Goal: Task Accomplishment & Management: Use online tool/utility

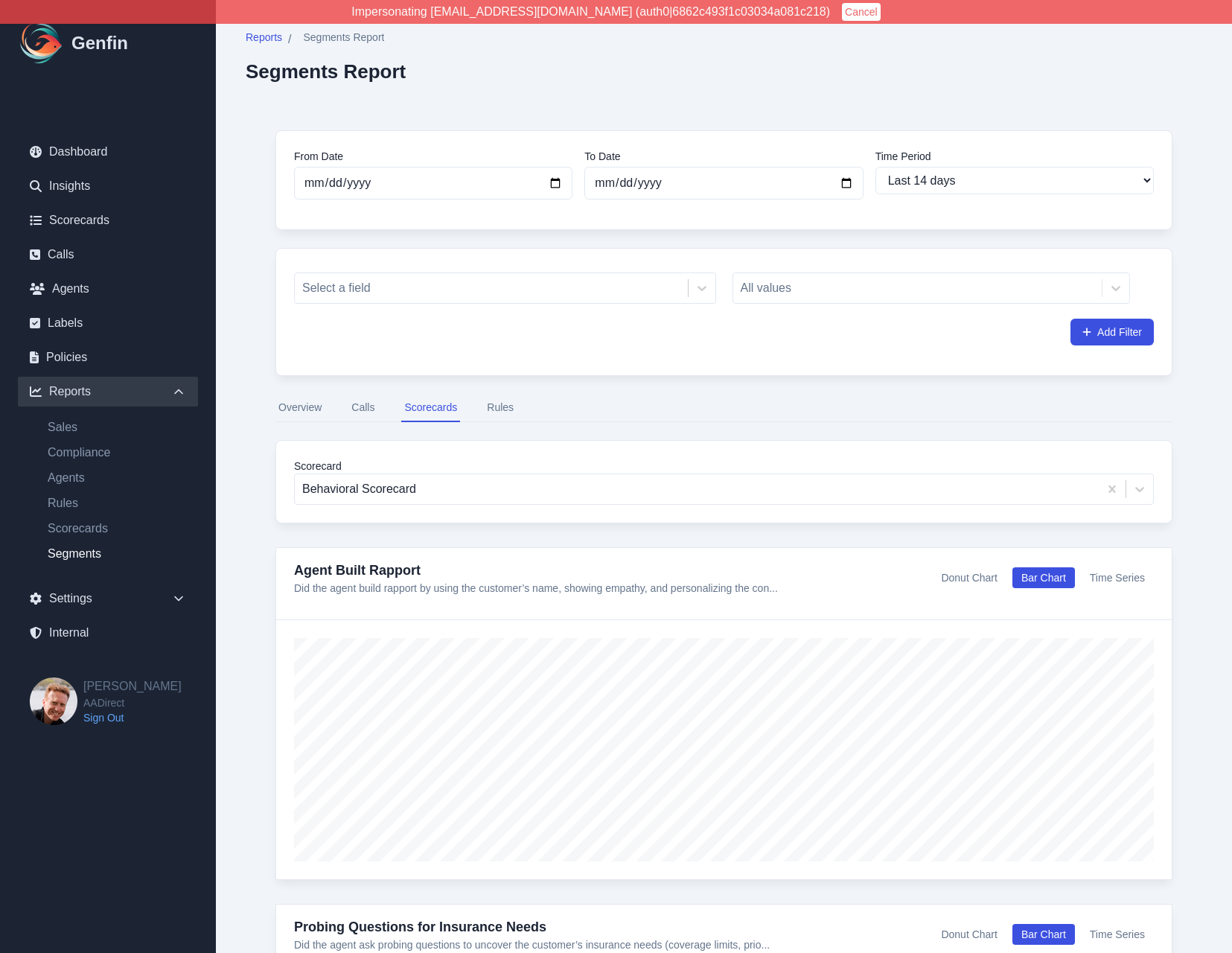
select select "14"
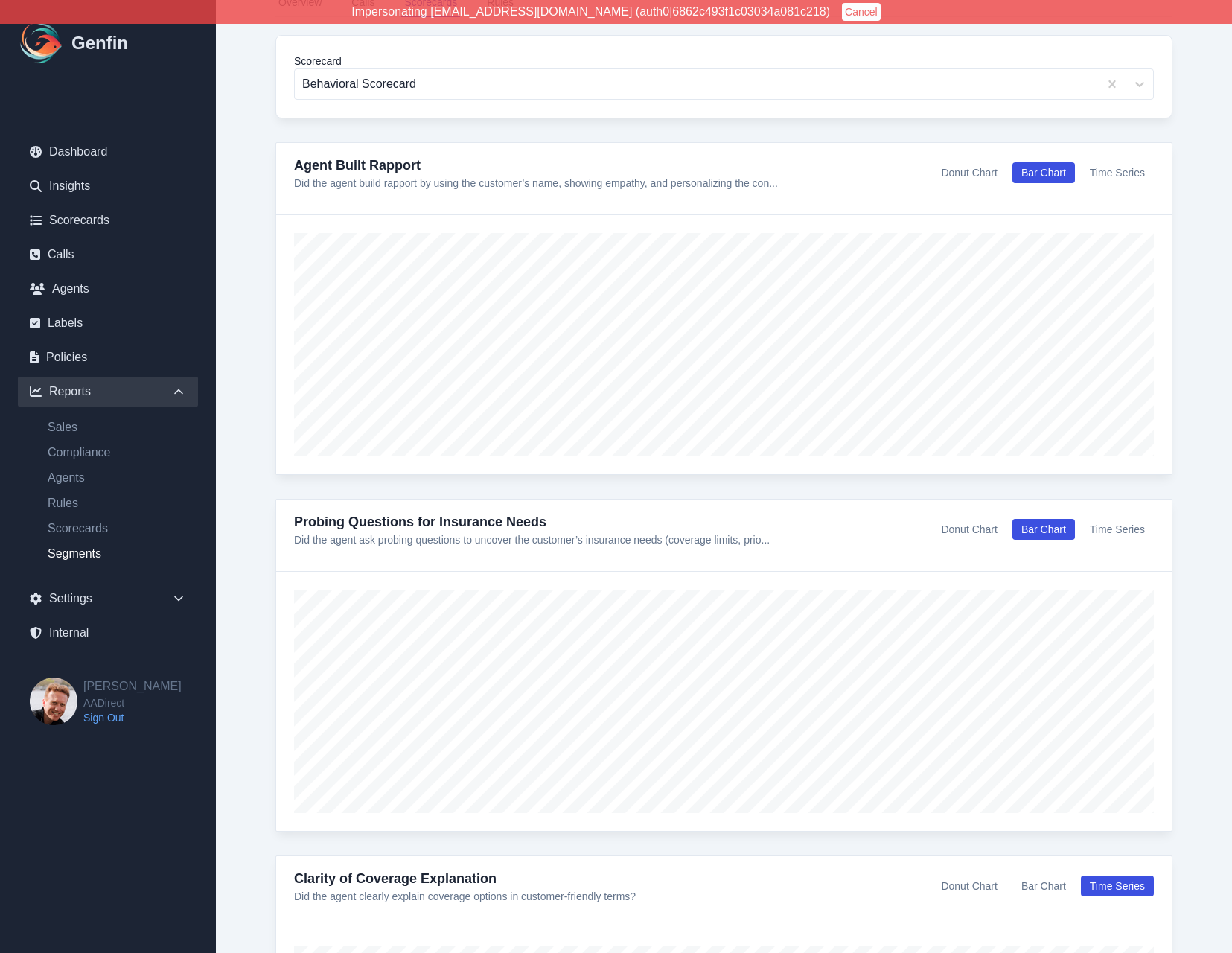
scroll to position [405, 0]
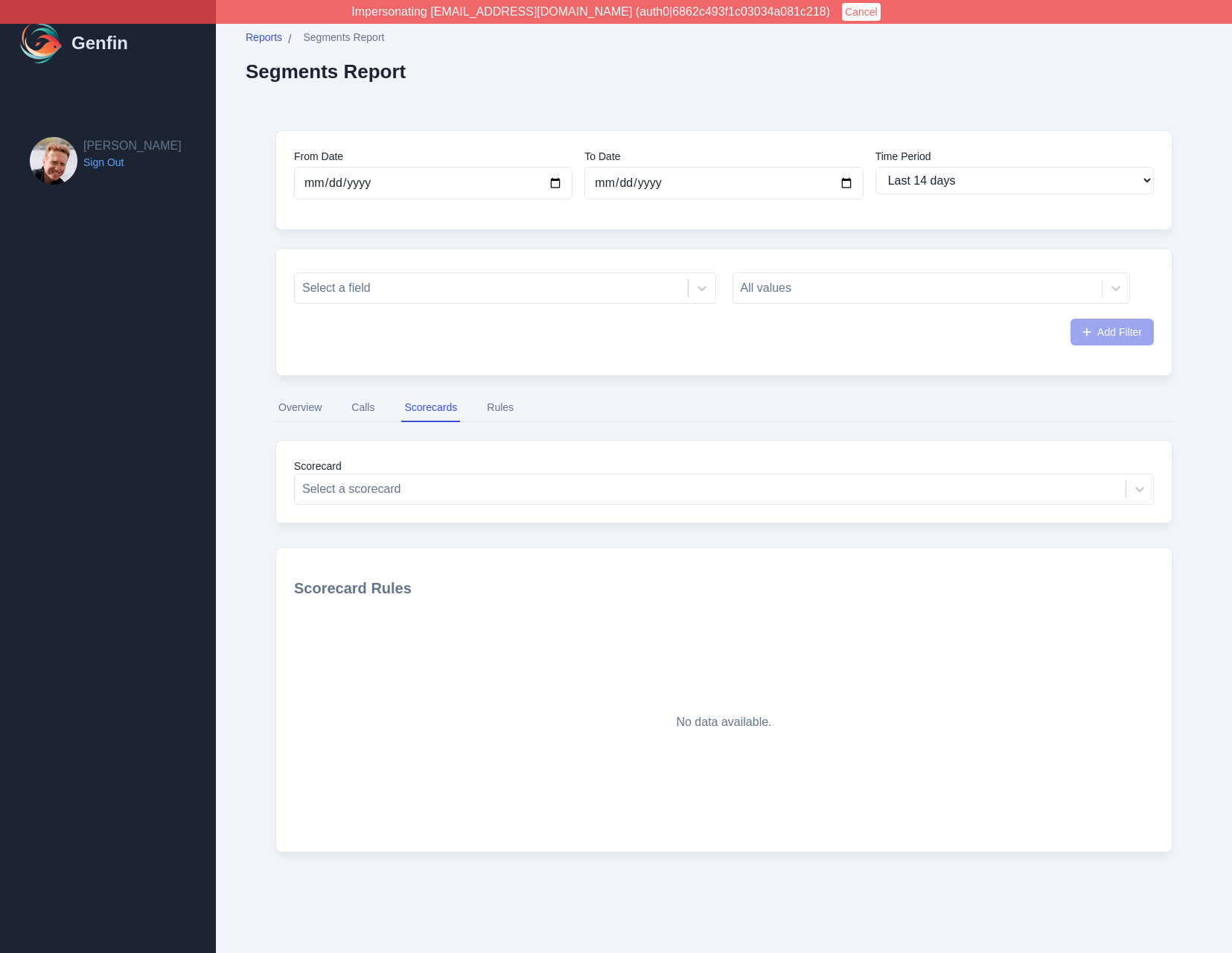
select select "14"
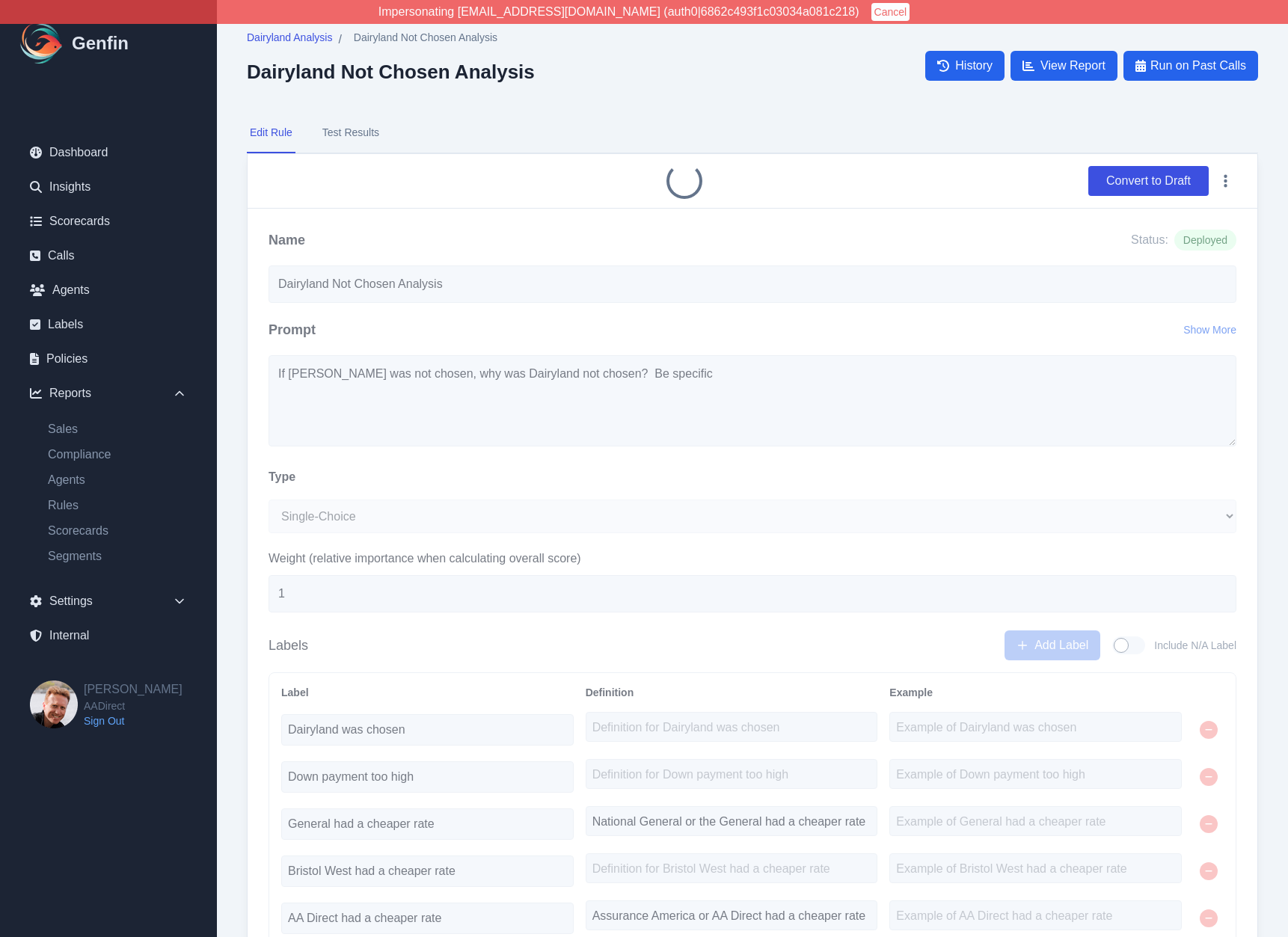
select select "Single-Choice"
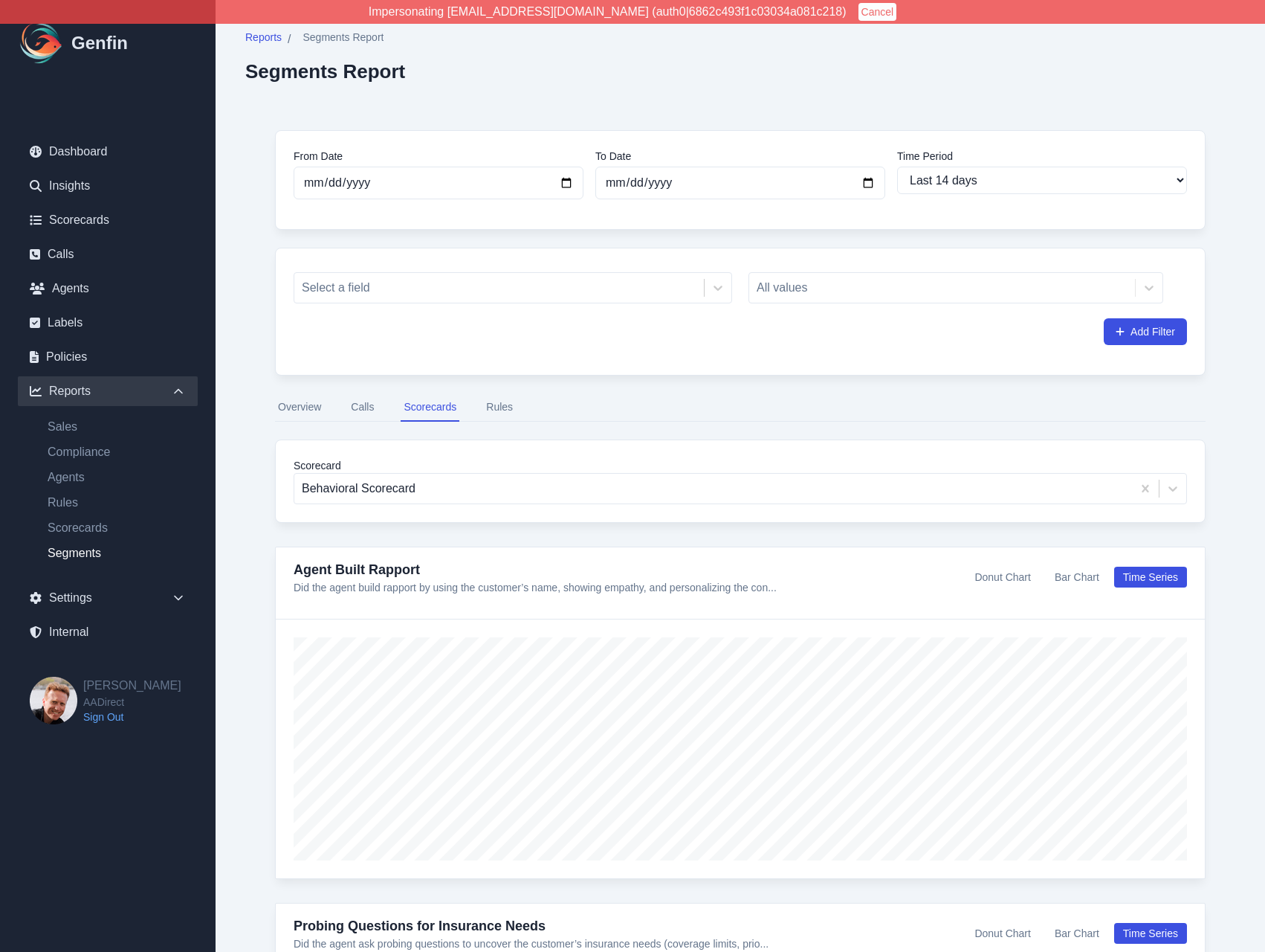
select select "14"
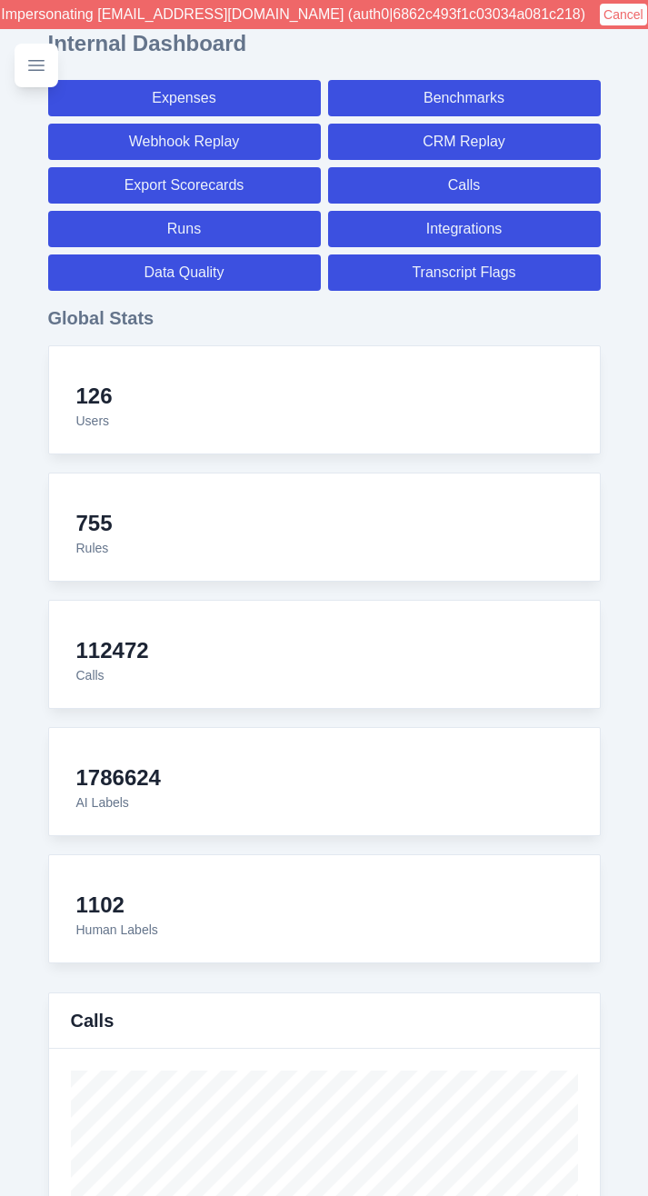
select select "paid"
select select "7"
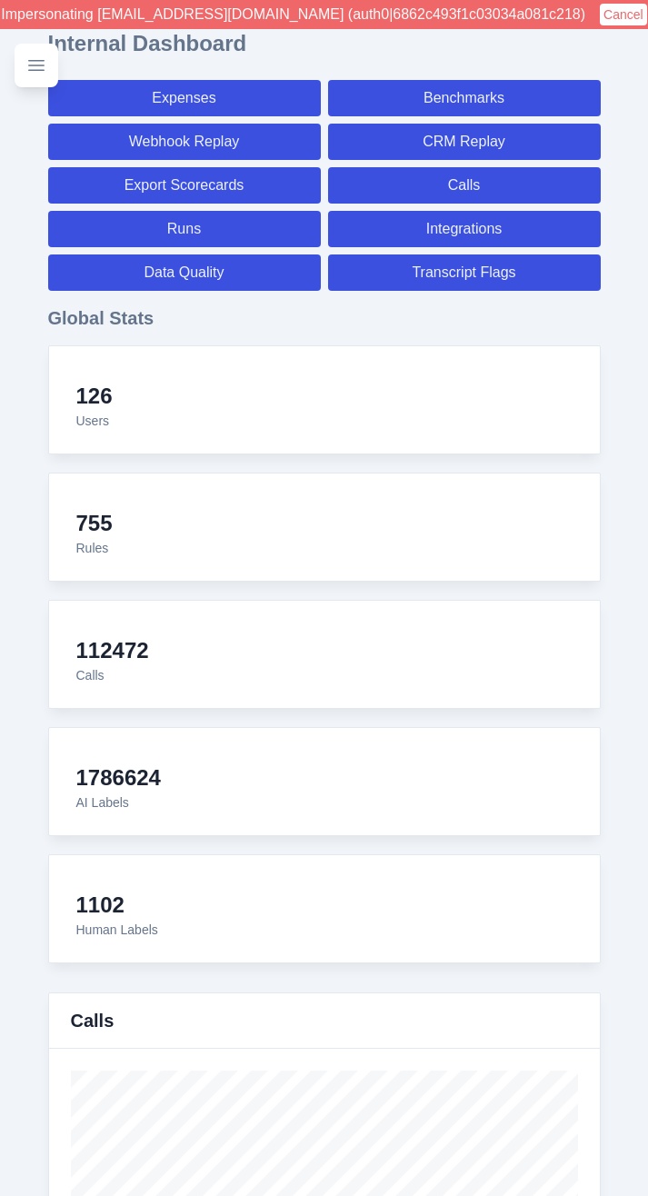
select select "paid"
select select "7"
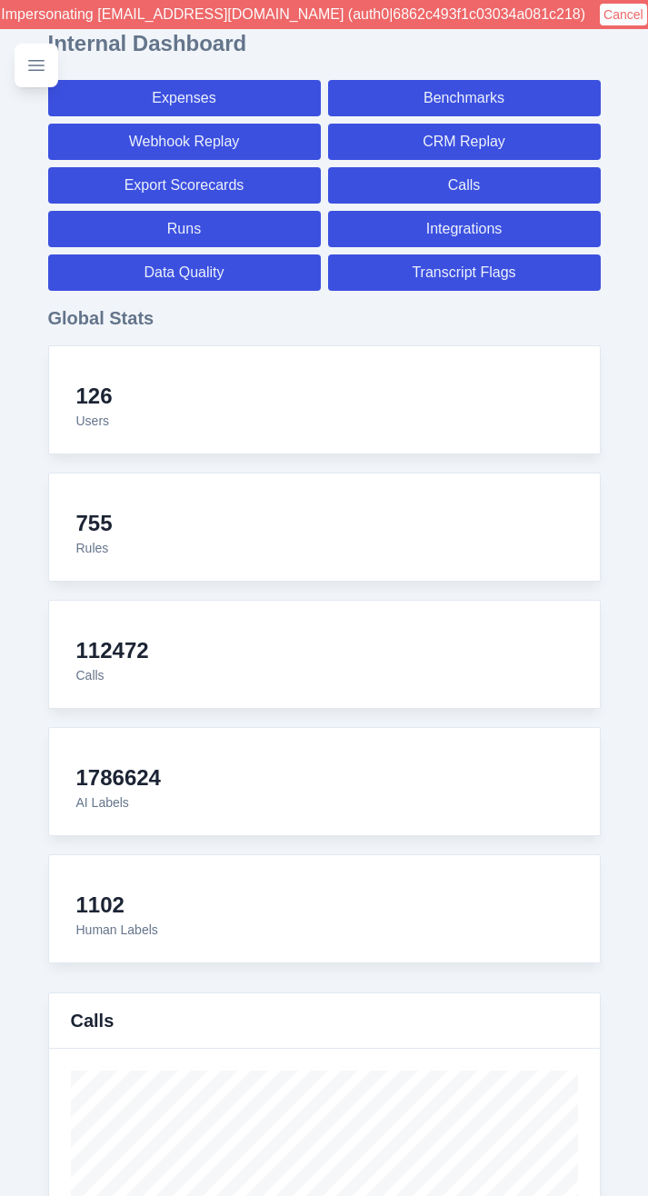
select select "7"
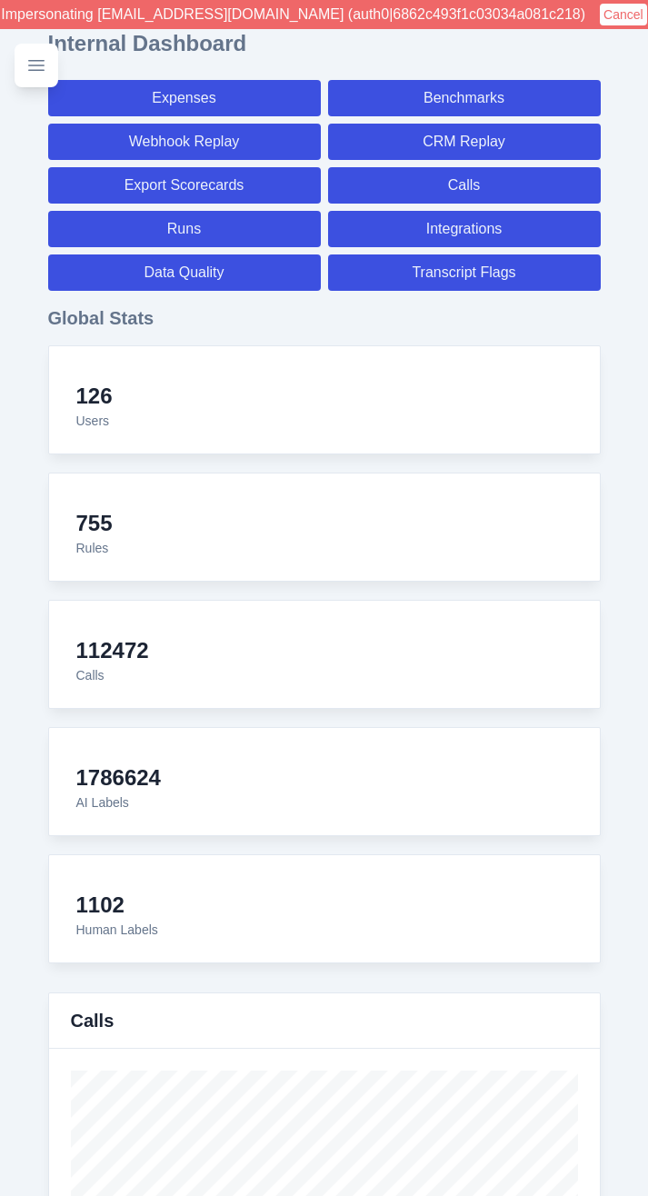
select select "7"
select select "paid"
select select "7"
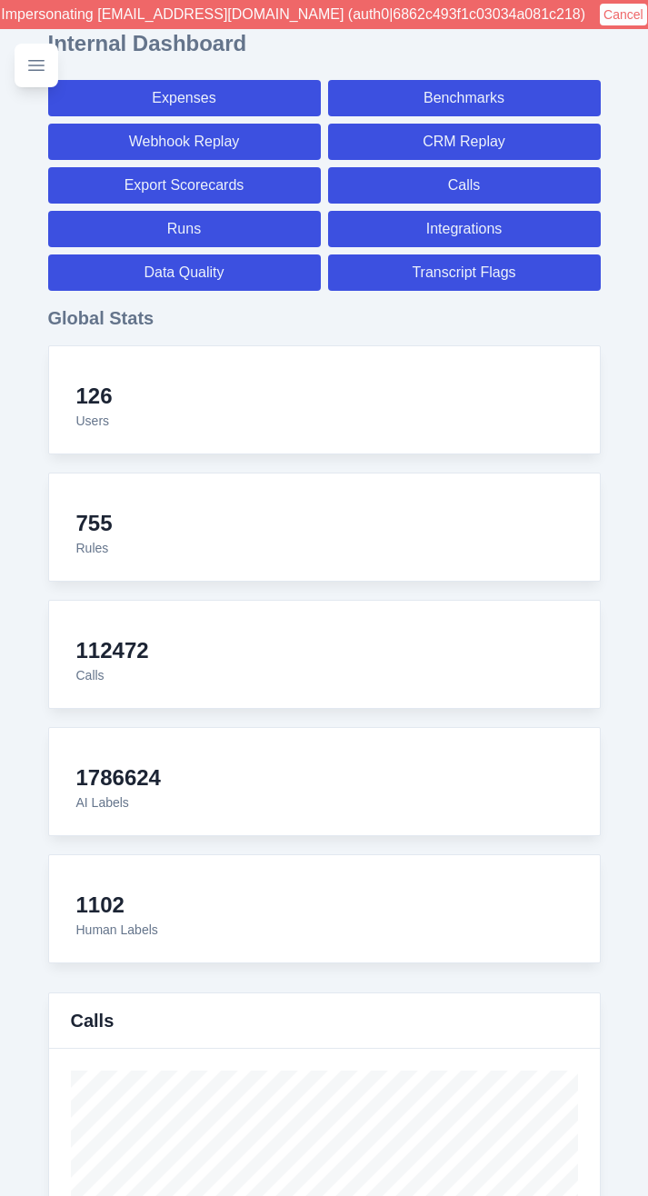
select select "7"
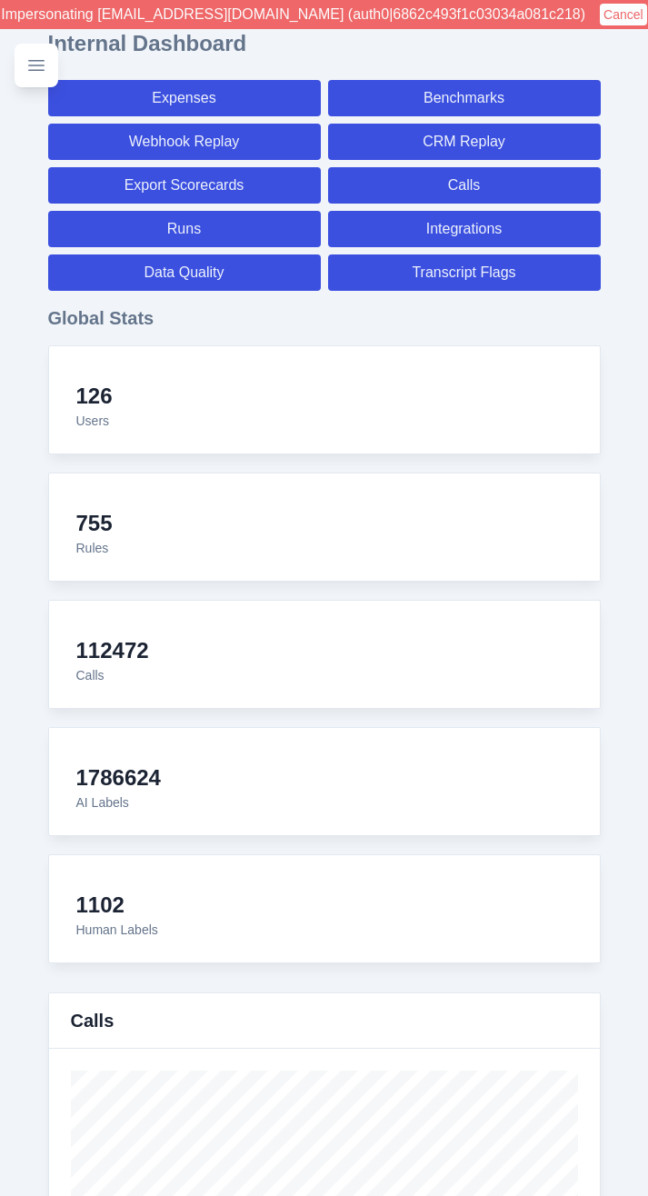
select select "7"
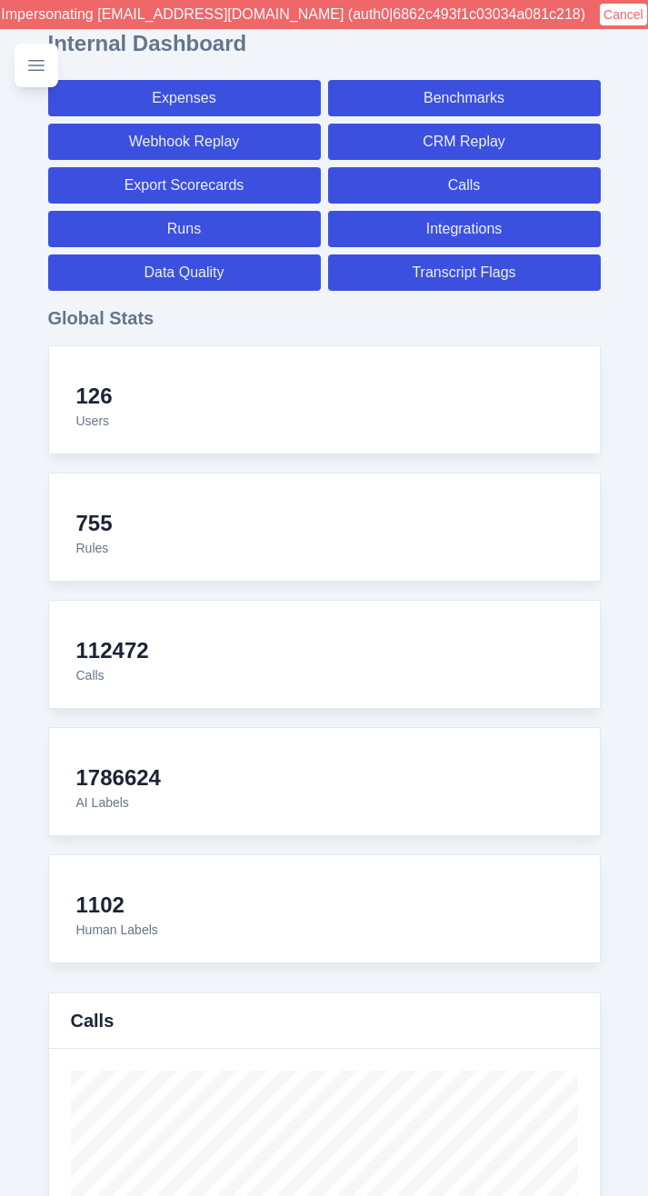
select select "7"
select select "paid"
select select "7"
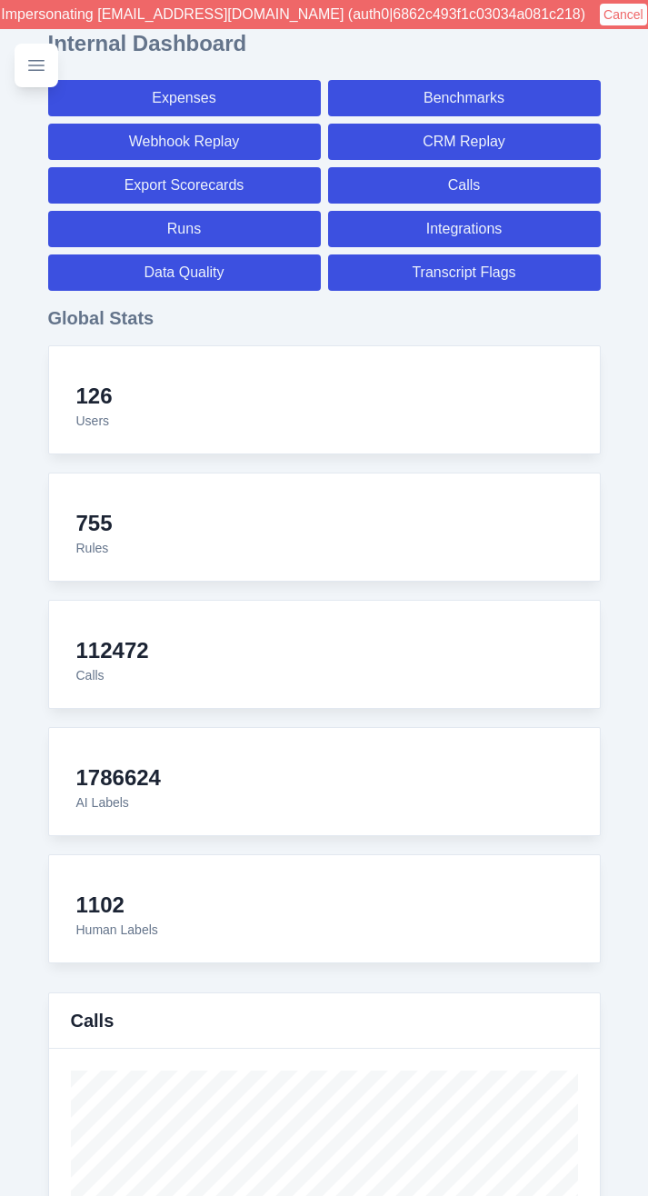
select select "7"
select select "paid"
select select "7"
select select "paid"
select select "7"
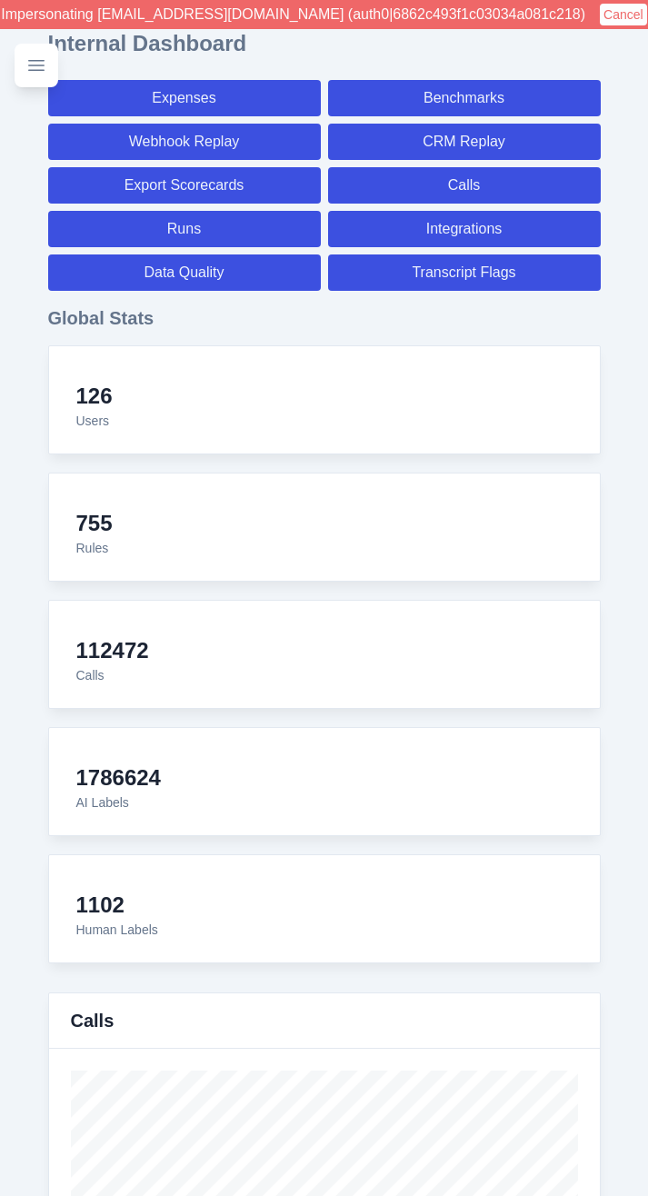
select select "paid"
select select "7"
select select "paid"
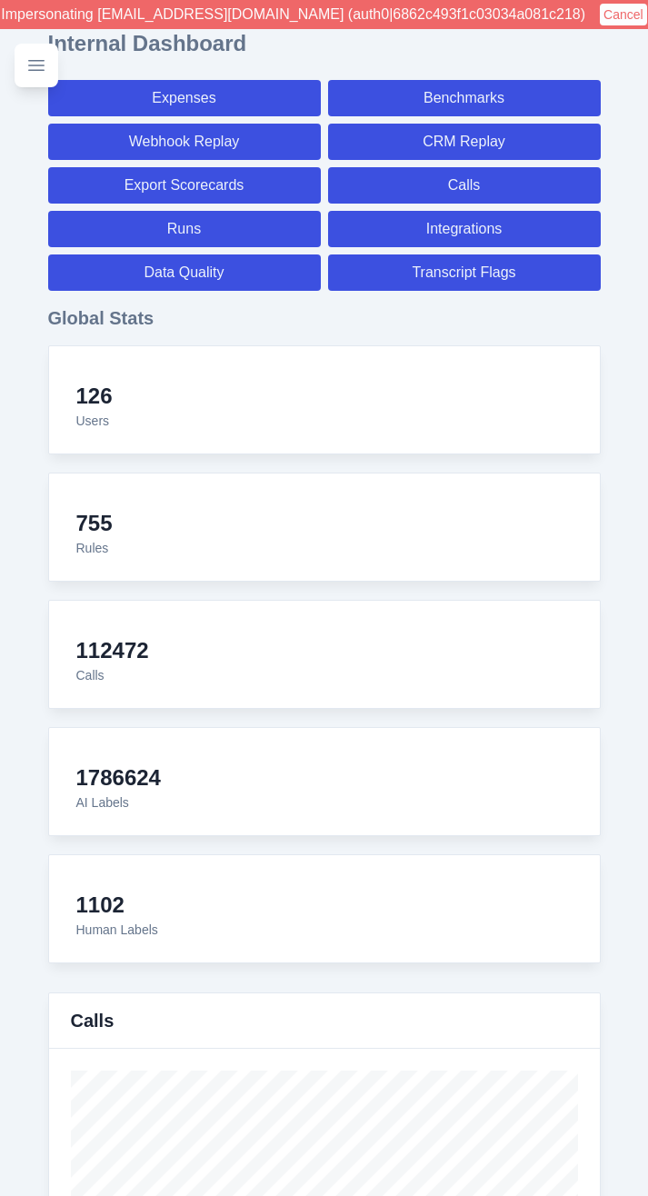
select select "7"
select select "paid"
select select "7"
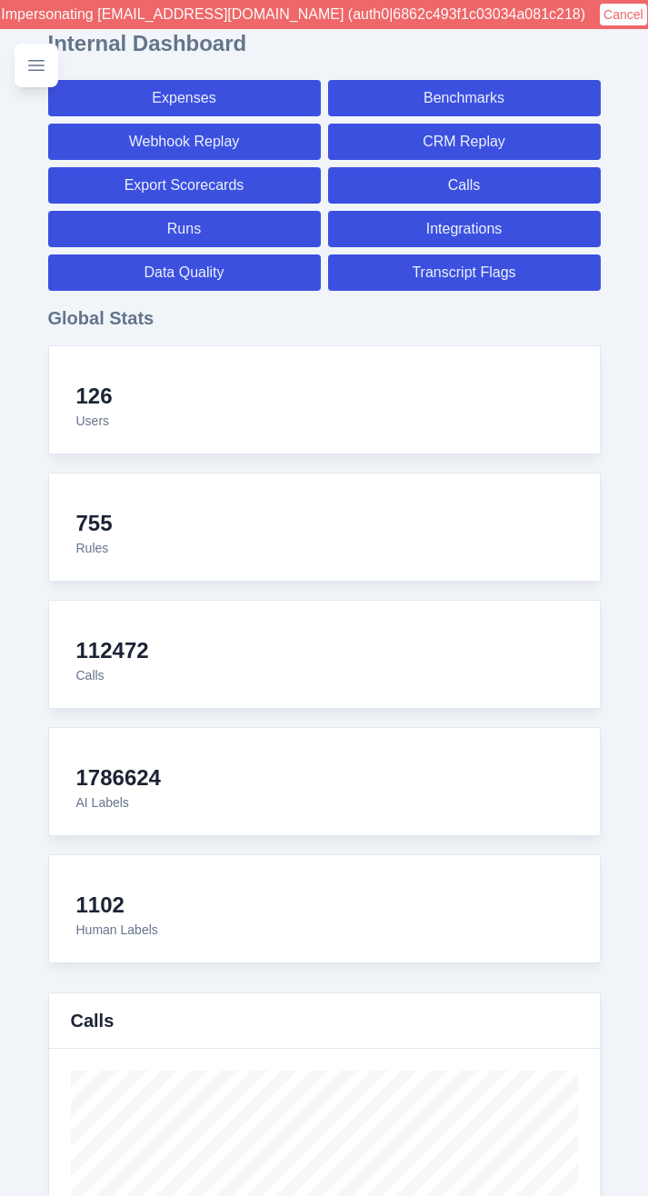
select select "7"
select select "paid"
select select "7"
select select "paid"
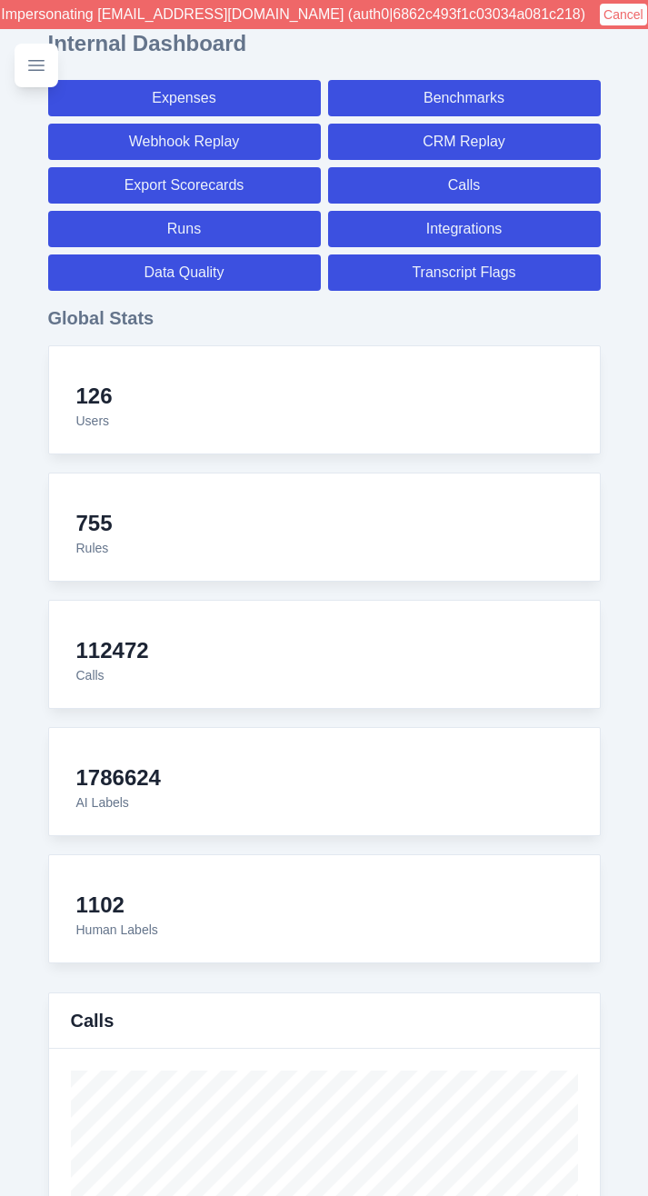
select select "7"
select select "paid"
select select "7"
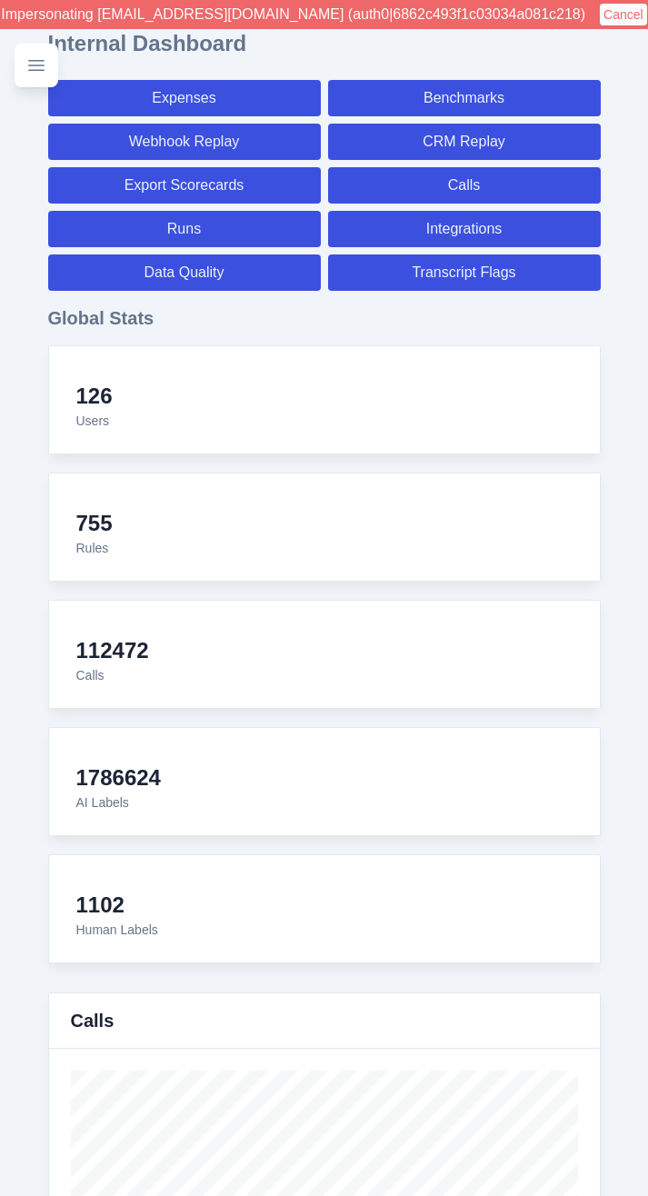
select select "7"
select select "paid"
select select "7"
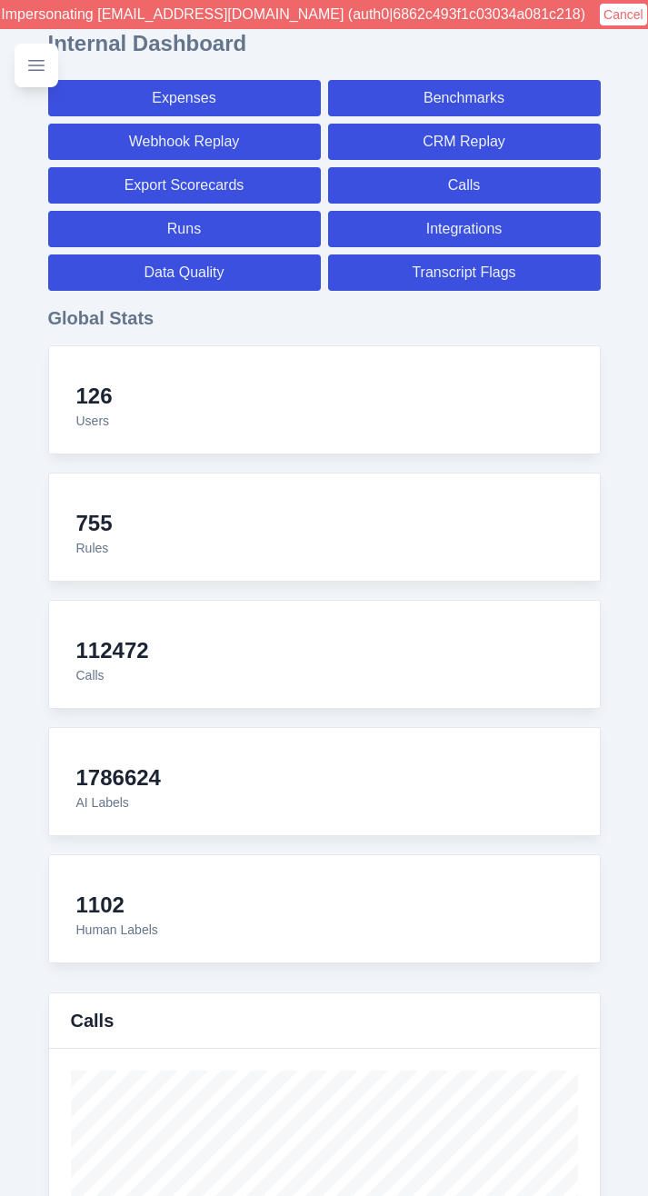
select select "7"
select select "paid"
select select "7"
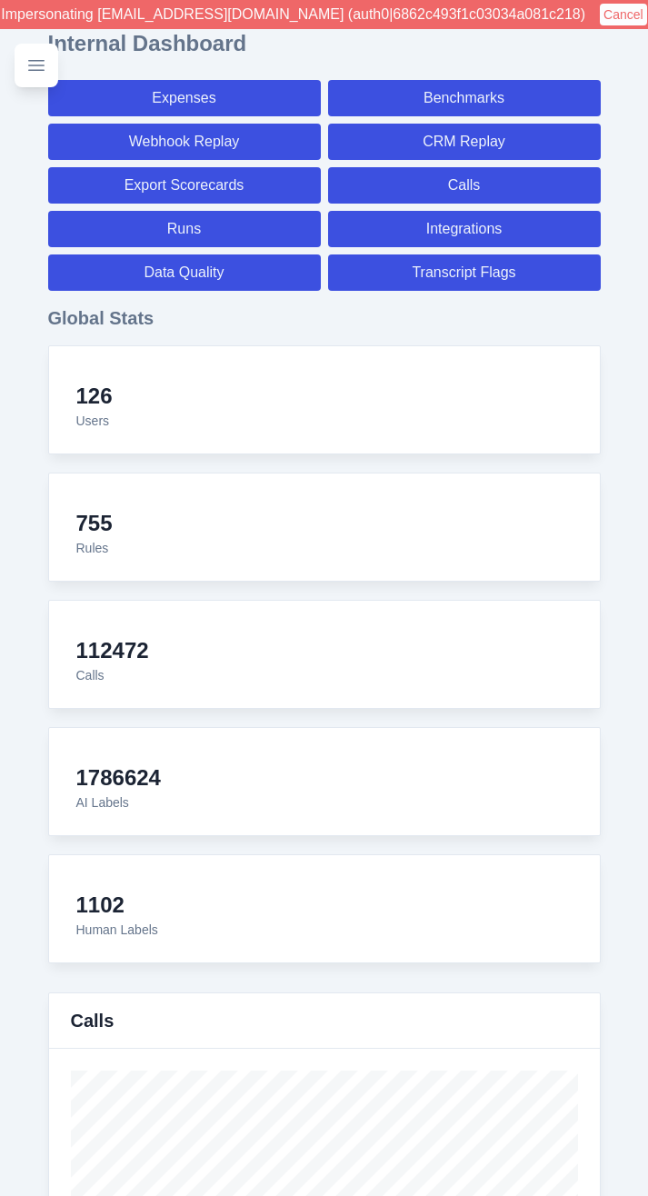
select select "7"
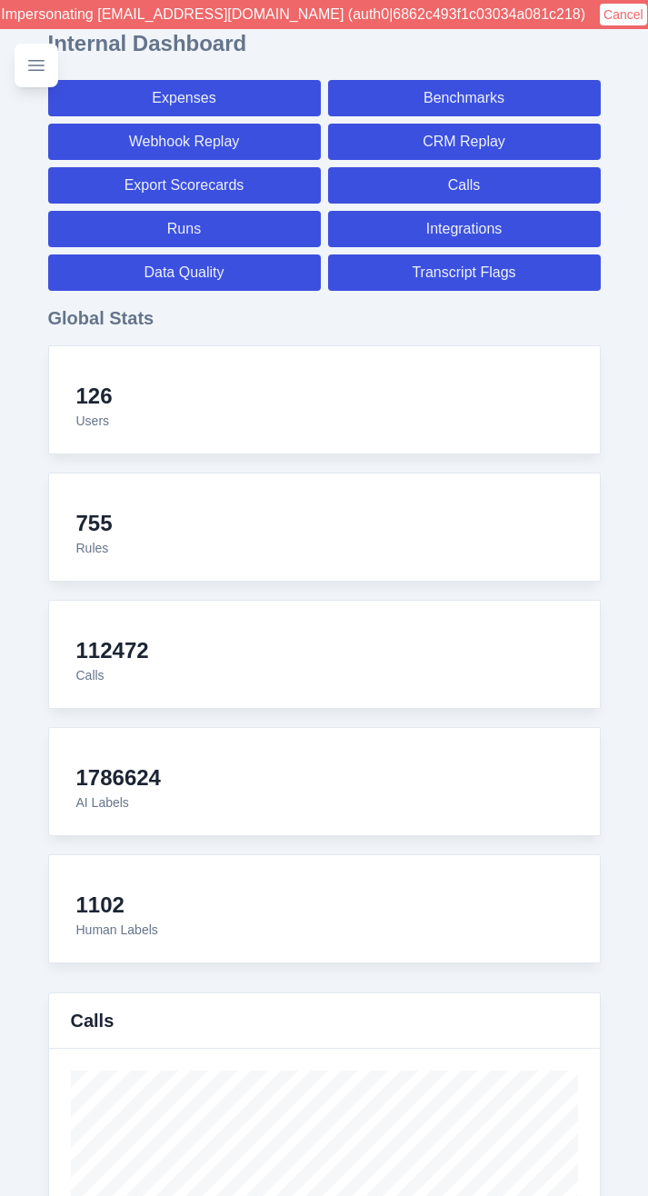
select select "paid"
select select "7"
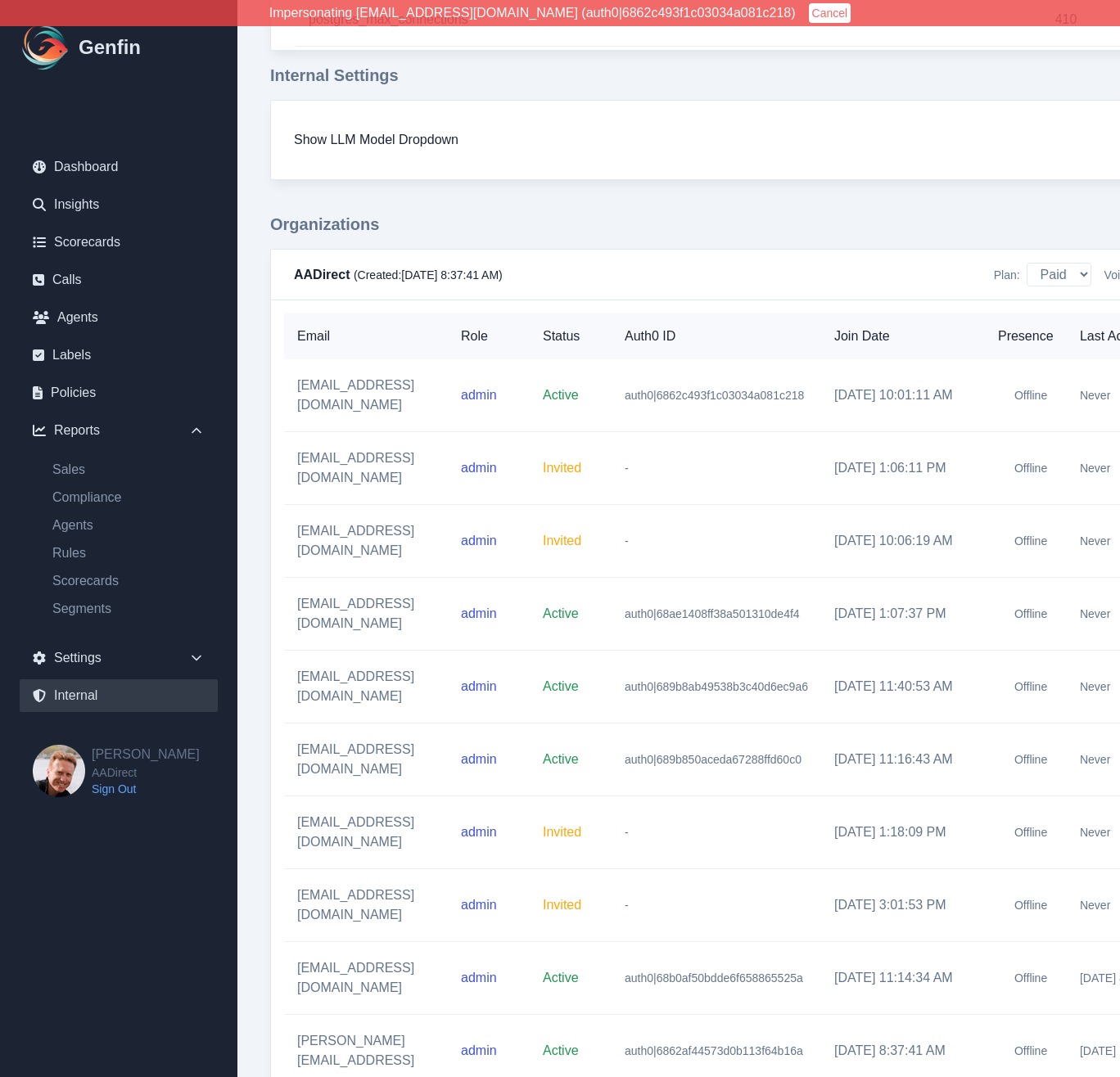
scroll to position [1591, 0]
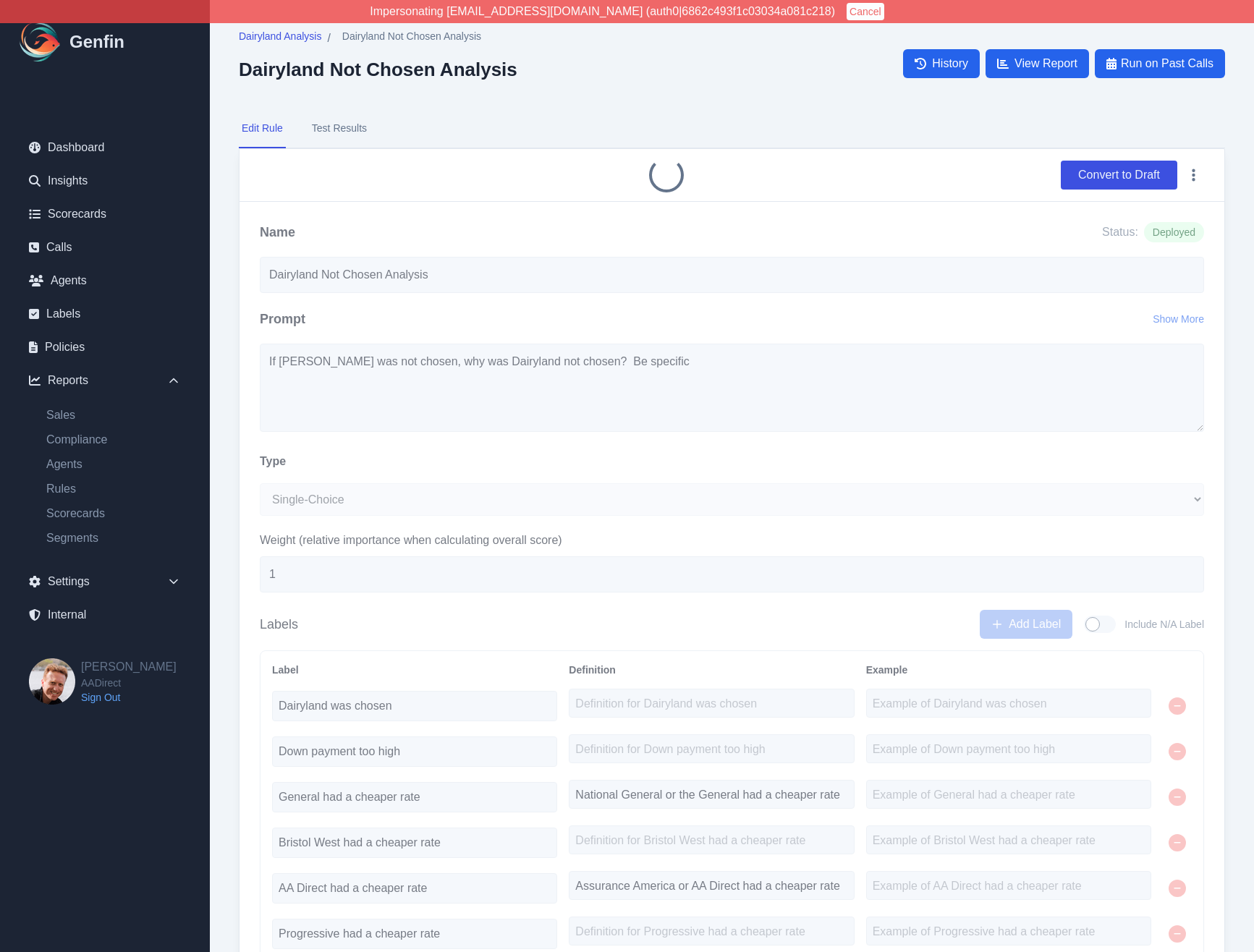
select select "Single-Choice"
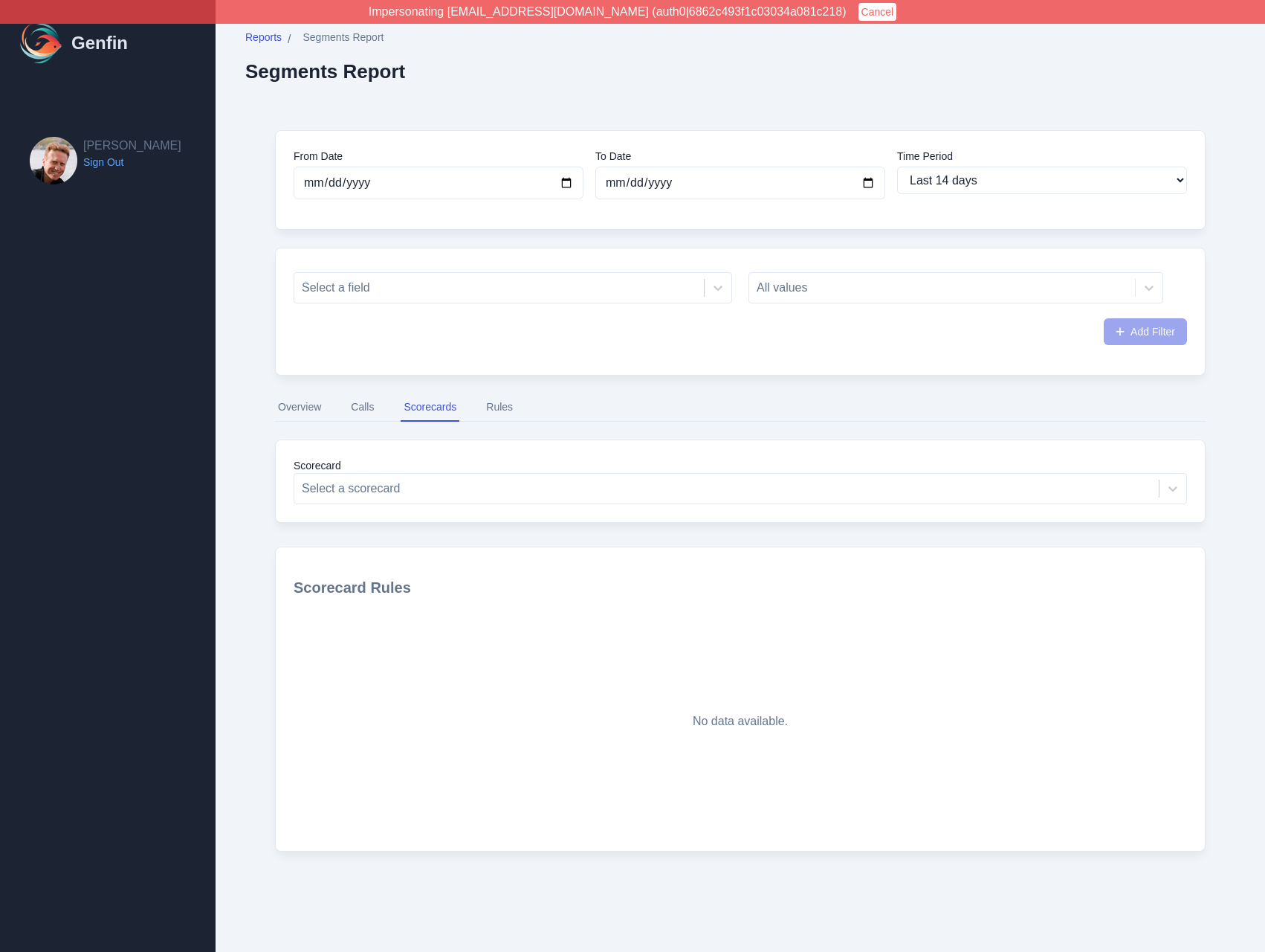
select select "14"
